Goal: Information Seeking & Learning: Find specific fact

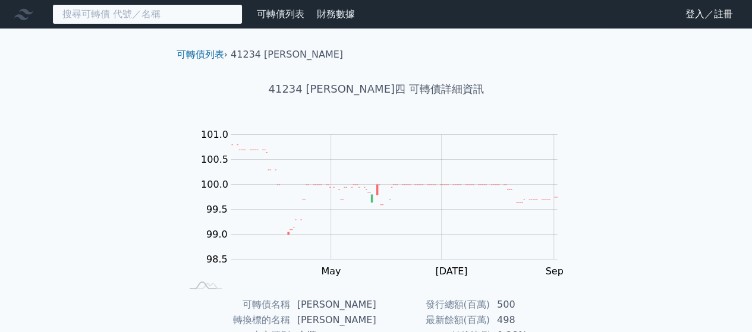
click at [115, 6] on input at bounding box center [147, 14] width 190 height 20
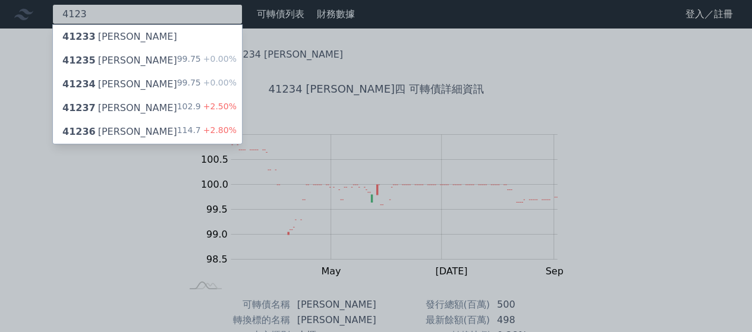
type input "4123"
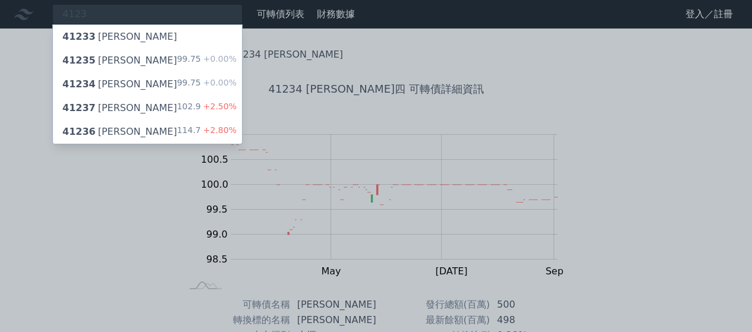
click at [119, 110] on div "41237 [PERSON_NAME]" at bounding box center [119, 108] width 115 height 14
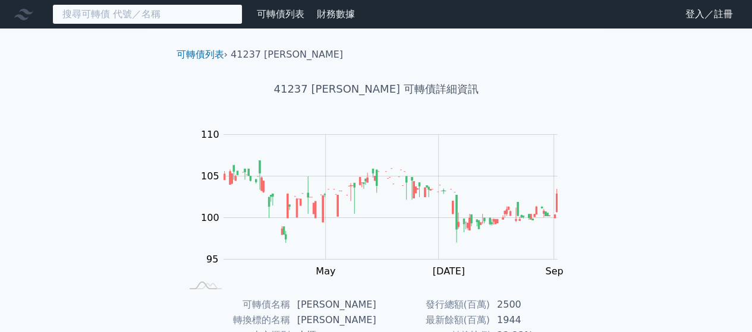
click at [179, 22] on input at bounding box center [147, 14] width 190 height 20
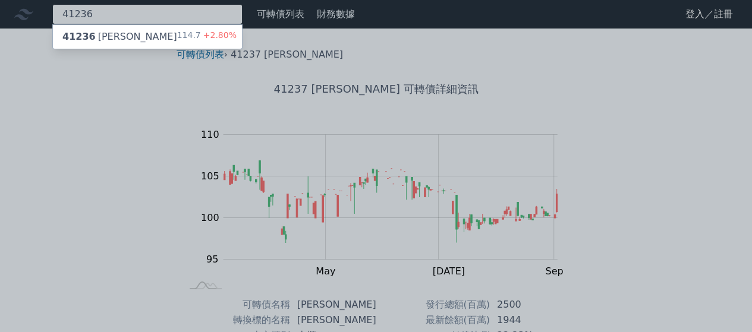
type input "41236"
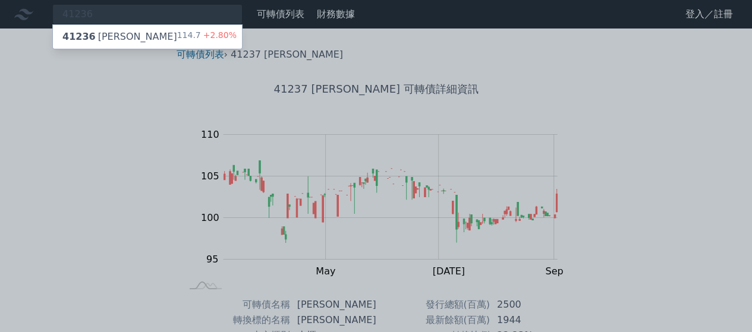
click at [81, 38] on span "41236" at bounding box center [78, 36] width 33 height 11
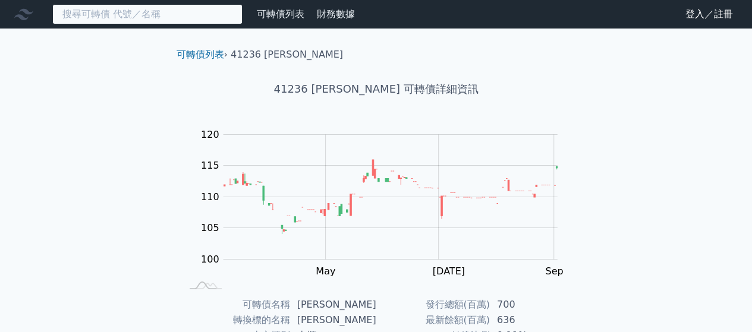
click at [159, 12] on input at bounding box center [147, 14] width 190 height 20
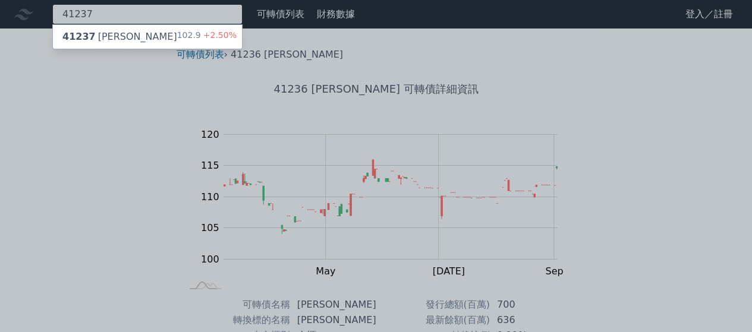
type input "41237"
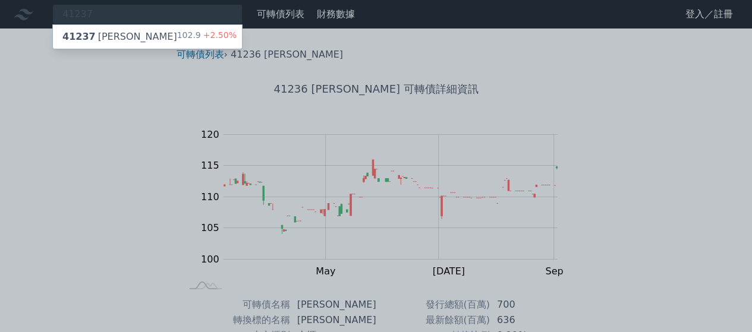
click at [121, 36] on div "41237 晟德七 102.9 +2.50%" at bounding box center [147, 37] width 189 height 24
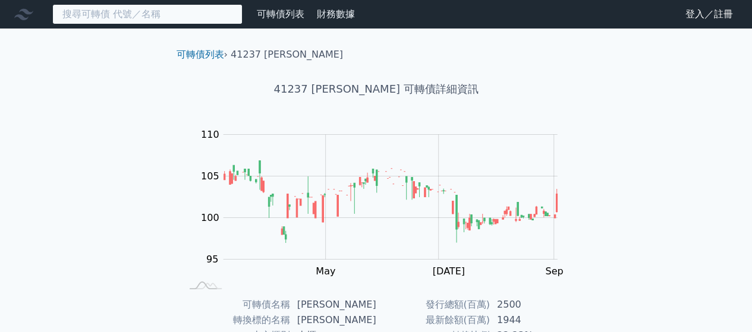
click at [187, 21] on input at bounding box center [147, 14] width 190 height 20
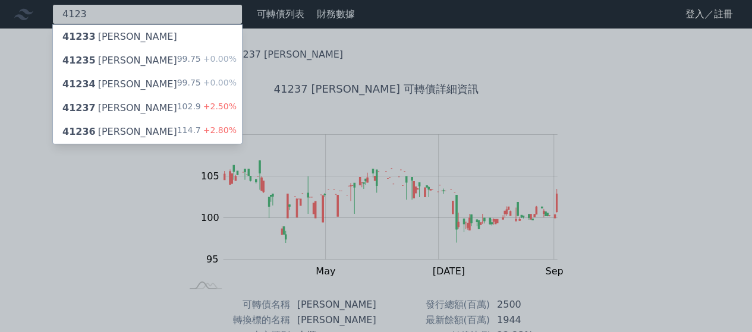
type input "4123"
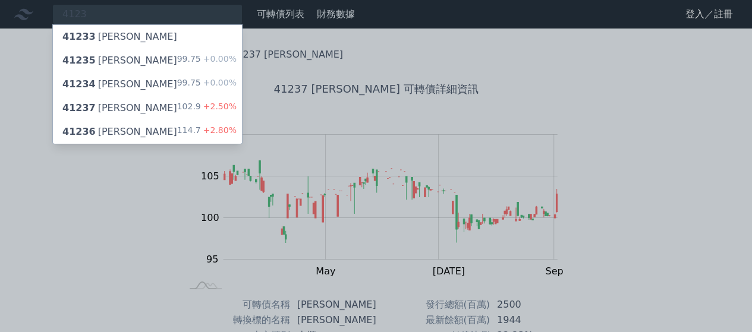
click at [133, 61] on div "41235 [PERSON_NAME]五 99.75 +0.00%" at bounding box center [147, 61] width 189 height 24
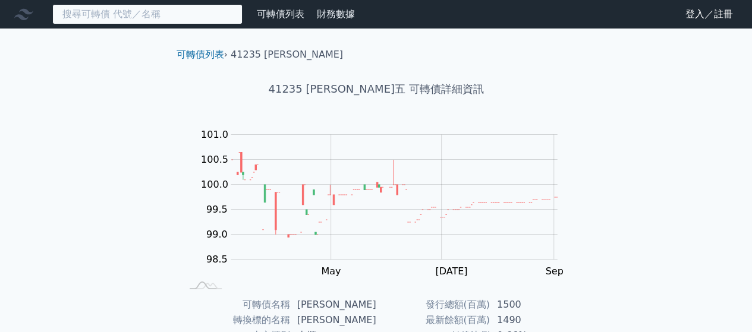
click at [169, 10] on input at bounding box center [147, 14] width 190 height 20
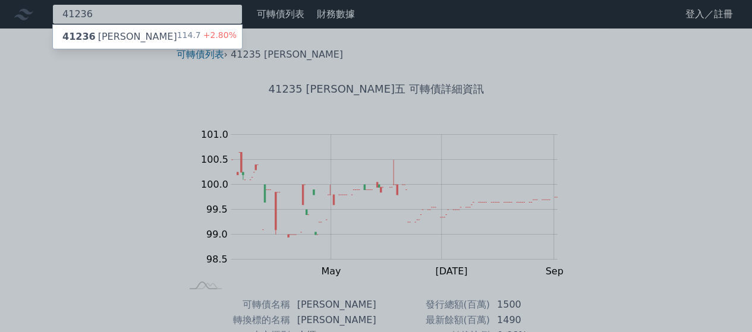
type input "41236"
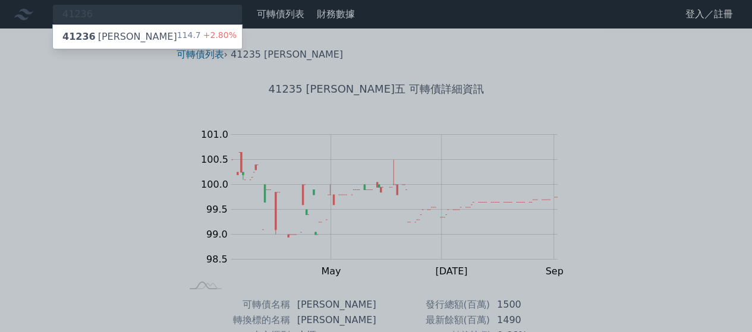
click at [121, 34] on div "41236 [PERSON_NAME]六 114.7 +2.80%" at bounding box center [147, 37] width 189 height 24
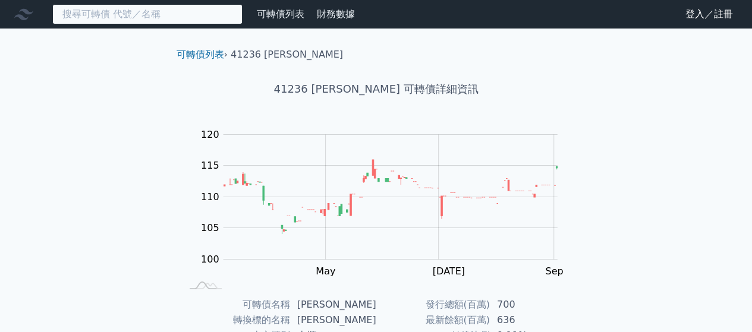
click at [189, 15] on input at bounding box center [147, 14] width 190 height 20
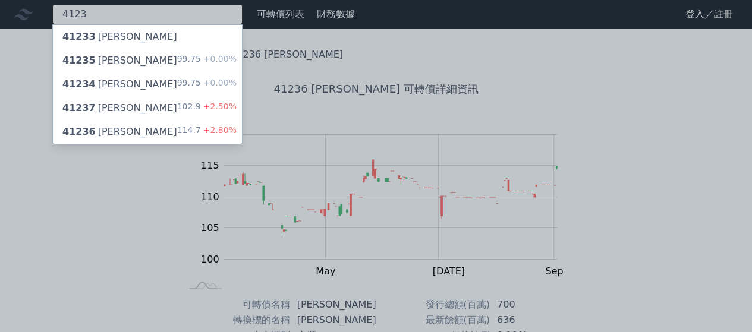
type input "4123"
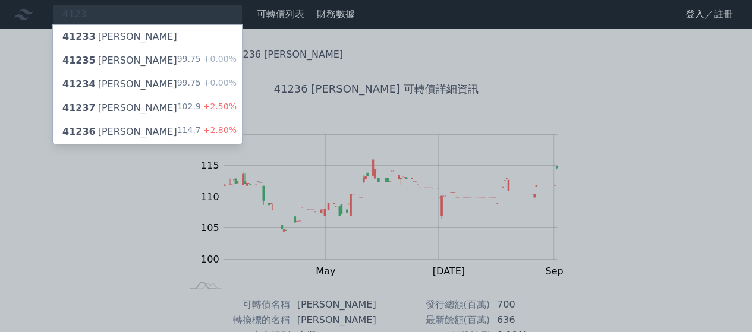
click at [105, 133] on div "41236 [PERSON_NAME]" at bounding box center [119, 132] width 115 height 14
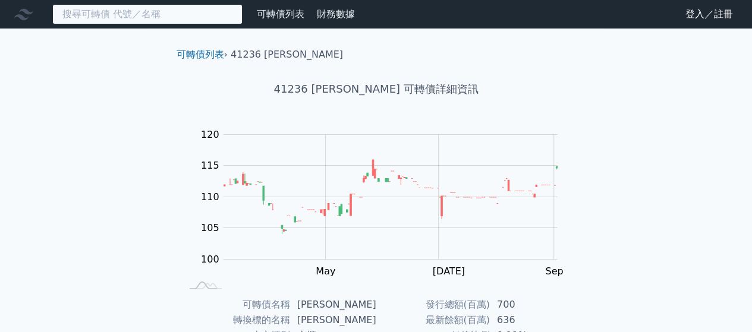
click at [207, 18] on input at bounding box center [147, 14] width 190 height 20
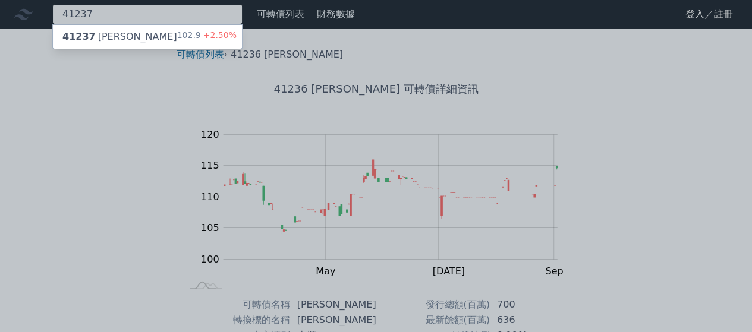
type input "41237"
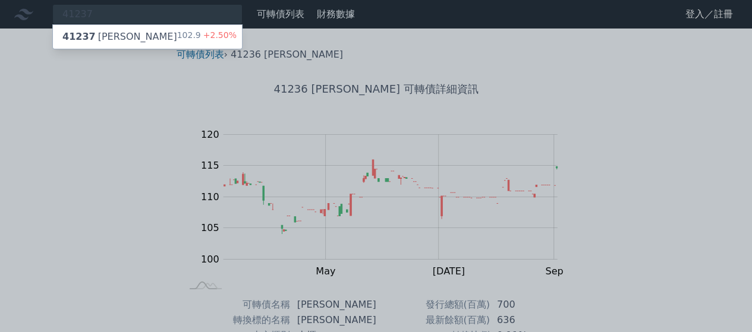
click at [109, 34] on div "41237 [PERSON_NAME]" at bounding box center [119, 37] width 115 height 14
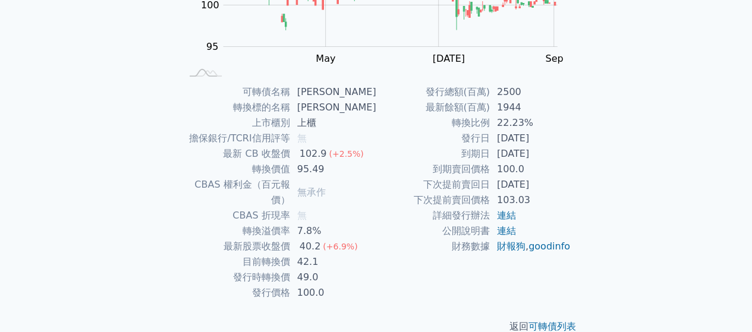
scroll to position [217, 0]
